Goal: Navigation & Orientation: Find specific page/section

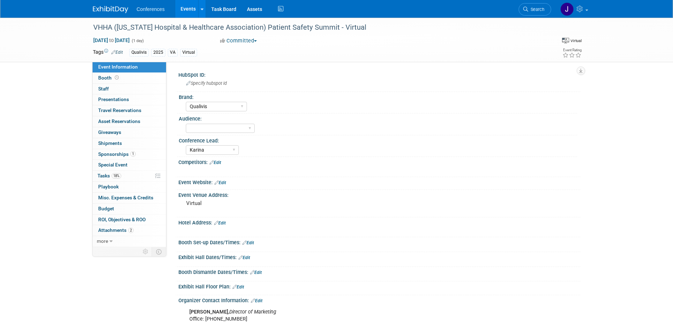
select select "Qualivis"
select select "Karina"
click at [202, 8] on icon at bounding box center [202, 9] width 3 height 5
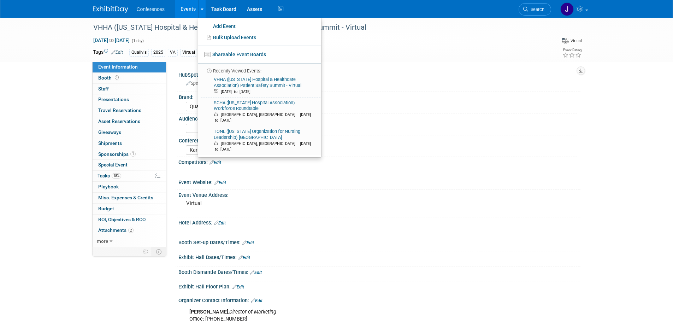
click at [100, 4] on link at bounding box center [115, 6] width 44 height 6
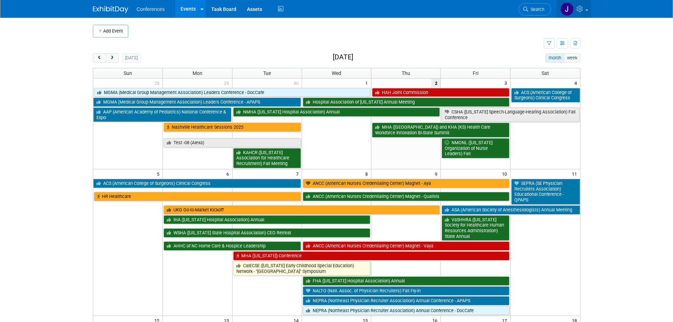
click at [583, 7] on icon at bounding box center [581, 9] width 8 height 6
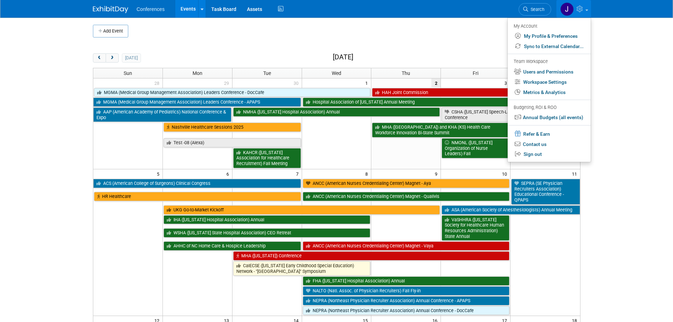
click at [646, 137] on body "Conferences Events Add Event Bulk Upload Events Shareable Event Boards Recently…" at bounding box center [336, 161] width 673 height 322
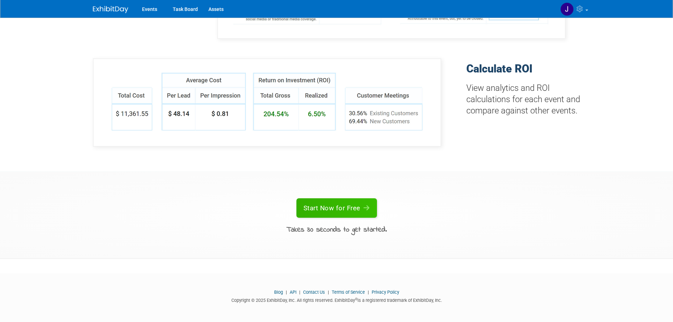
scroll to position [479, 0]
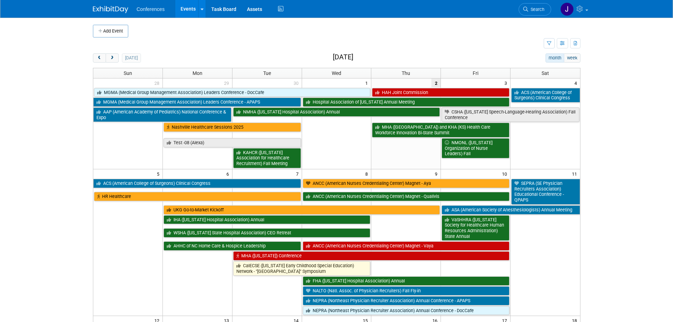
click at [143, 9] on span "Conferences" at bounding box center [151, 9] width 28 height 6
click at [201, 11] on div at bounding box center [202, 8] width 3 height 7
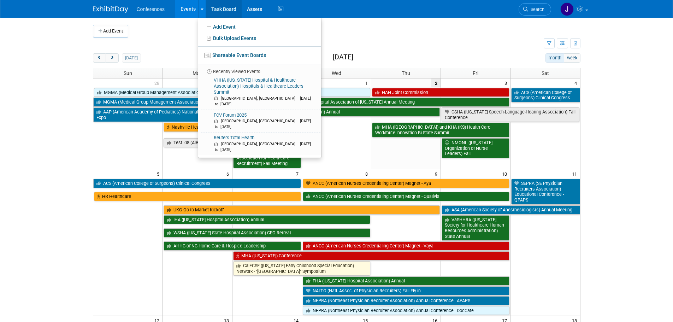
click at [215, 6] on link "Task Board" at bounding box center [224, 9] width 36 height 18
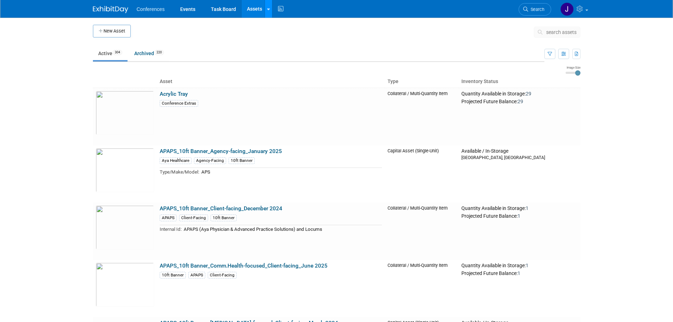
click at [271, 8] on link at bounding box center [268, 9] width 7 height 18
click at [278, 6] on icon at bounding box center [280, 9] width 9 height 11
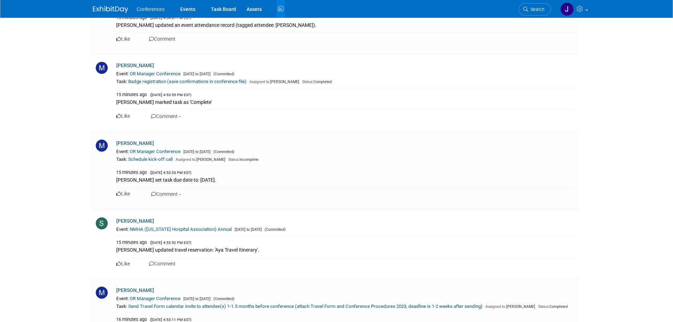
scroll to position [1484, 0]
